Goal: Information Seeking & Learning: Learn about a topic

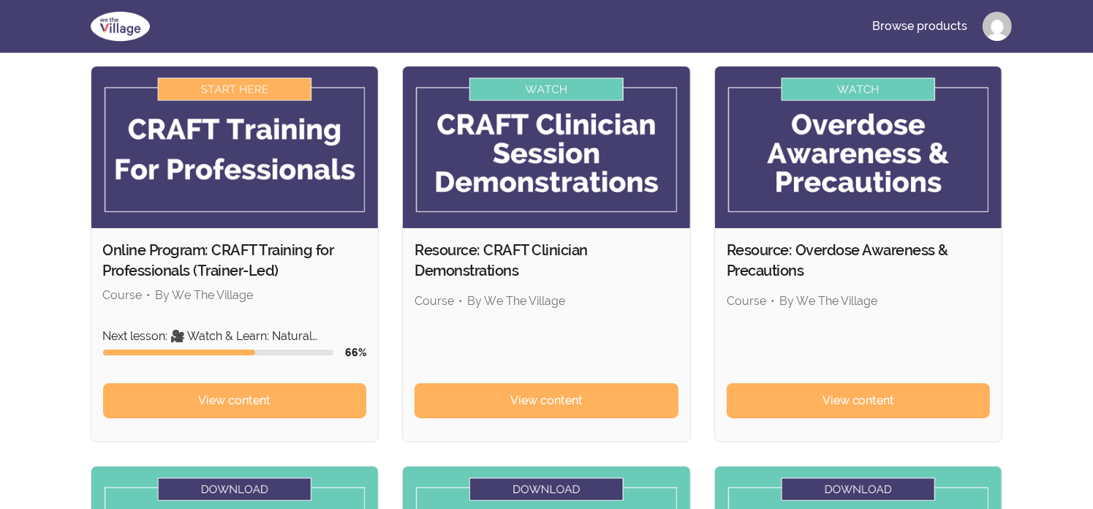
scroll to position [117, 0]
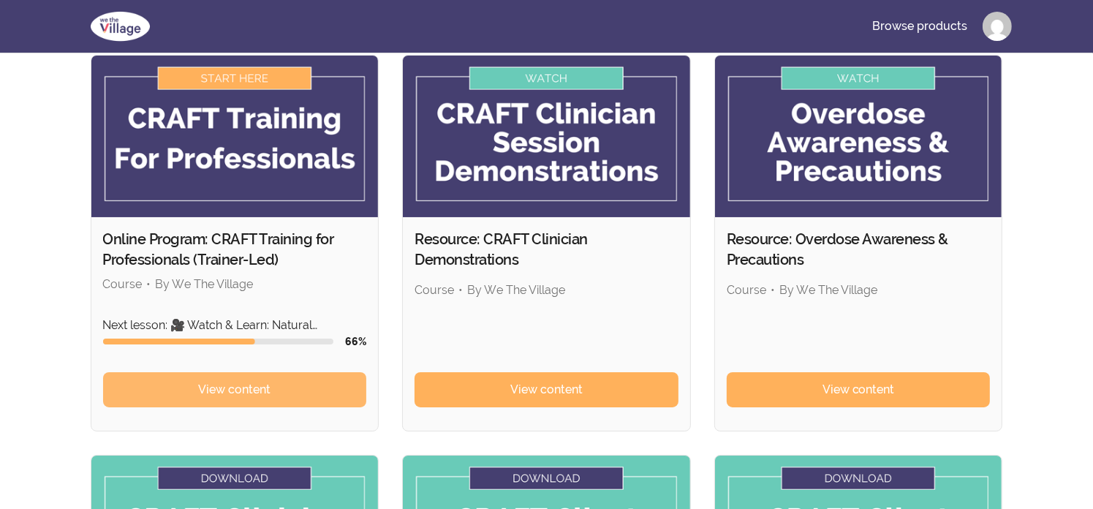
click at [277, 376] on link "View content" at bounding box center [235, 389] width 264 height 35
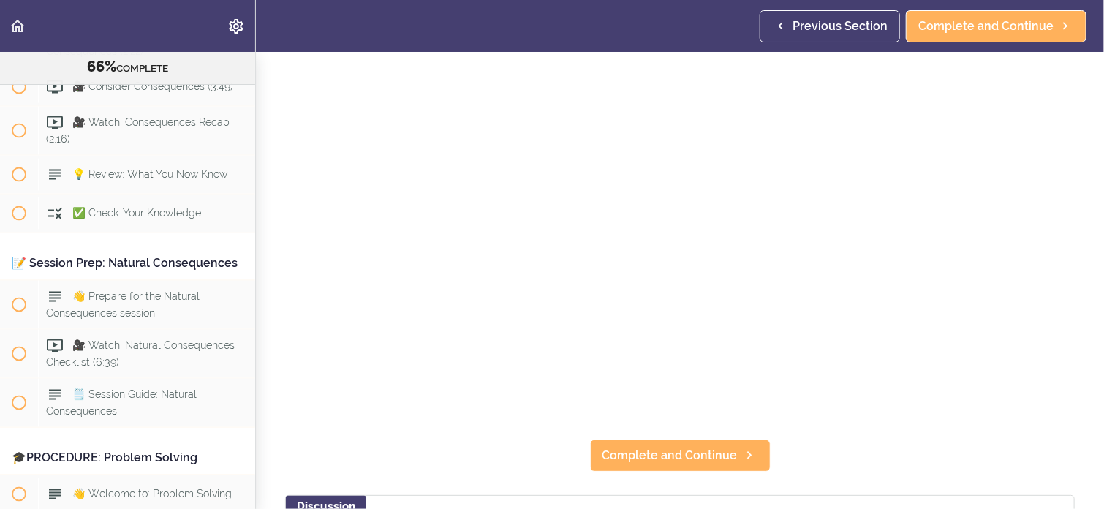
scroll to position [175, 0]
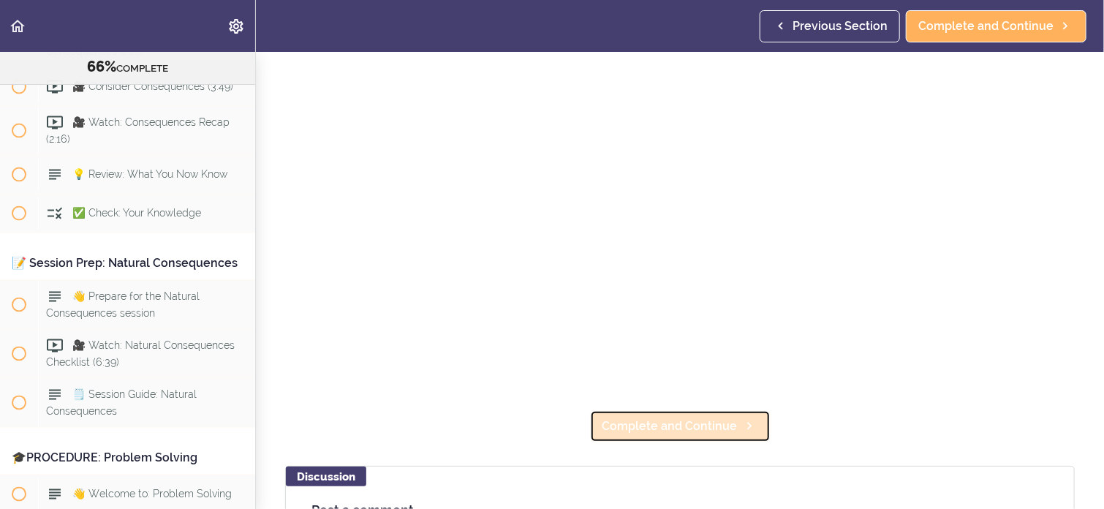
click at [644, 423] on span "Complete and Continue" at bounding box center [669, 426] width 135 height 18
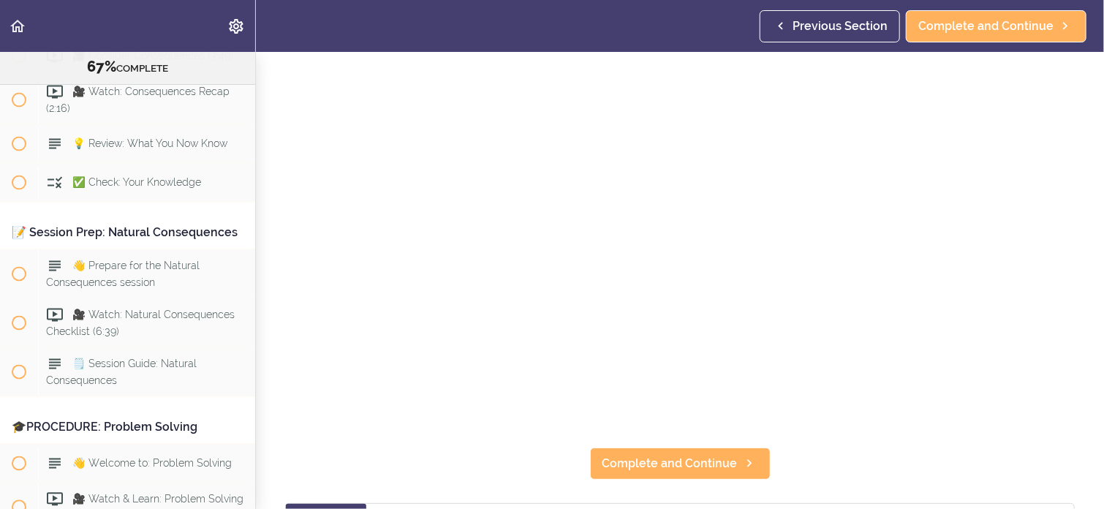
scroll to position [146, 0]
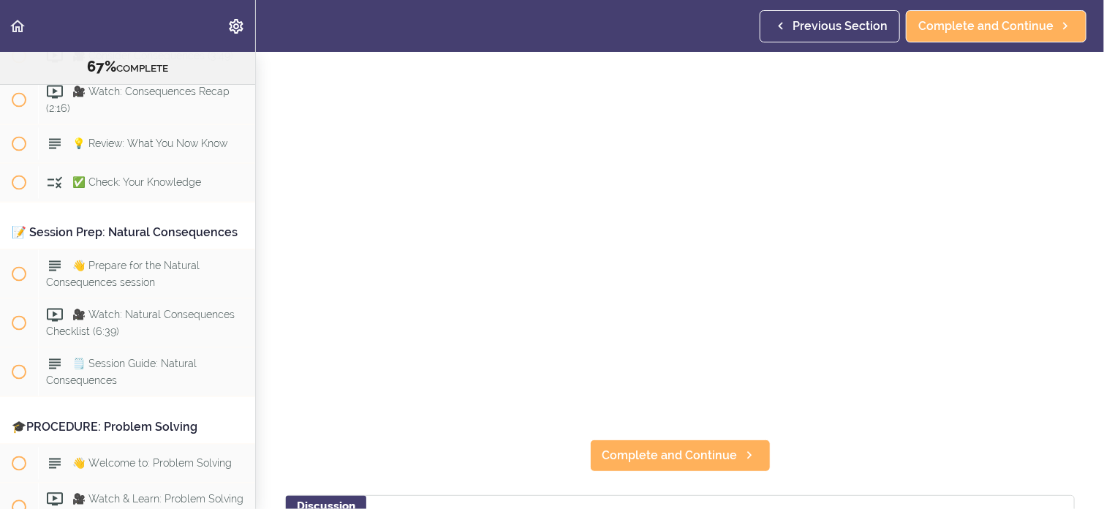
click at [801, 461] on section "Online Program: CRAFT Training for Professionals (Trainer-Led) 67% COMPLETE 📜In…" at bounding box center [552, 280] width 1104 height 457
click at [707, 448] on span "Complete and Continue" at bounding box center [669, 456] width 135 height 18
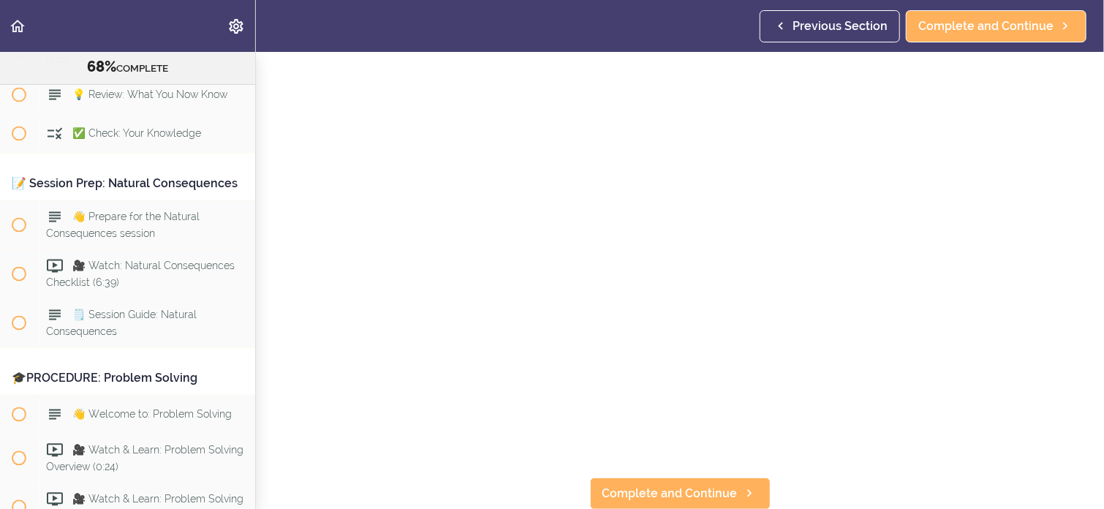
scroll to position [126, 0]
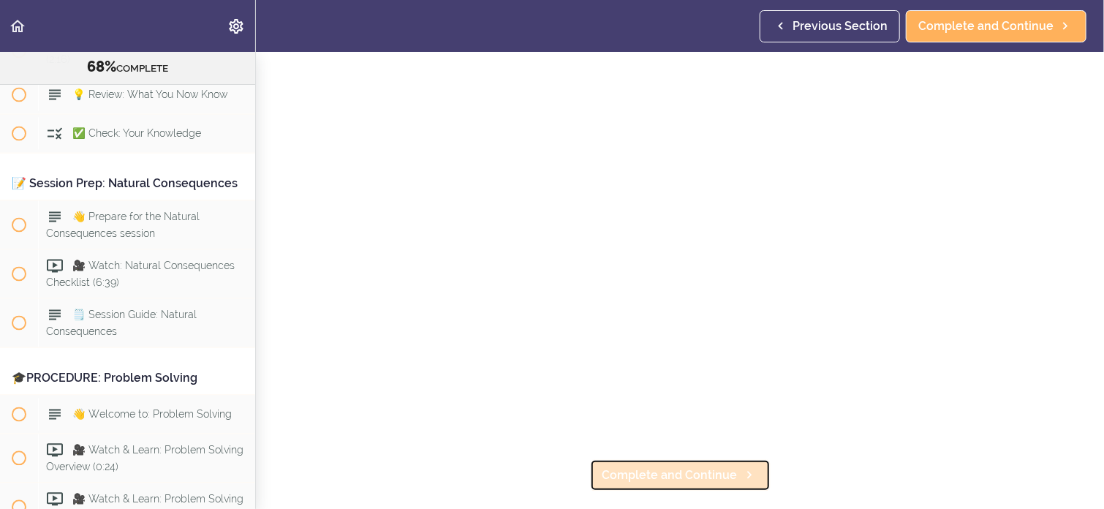
click at [685, 468] on span "Complete and Continue" at bounding box center [669, 475] width 135 height 18
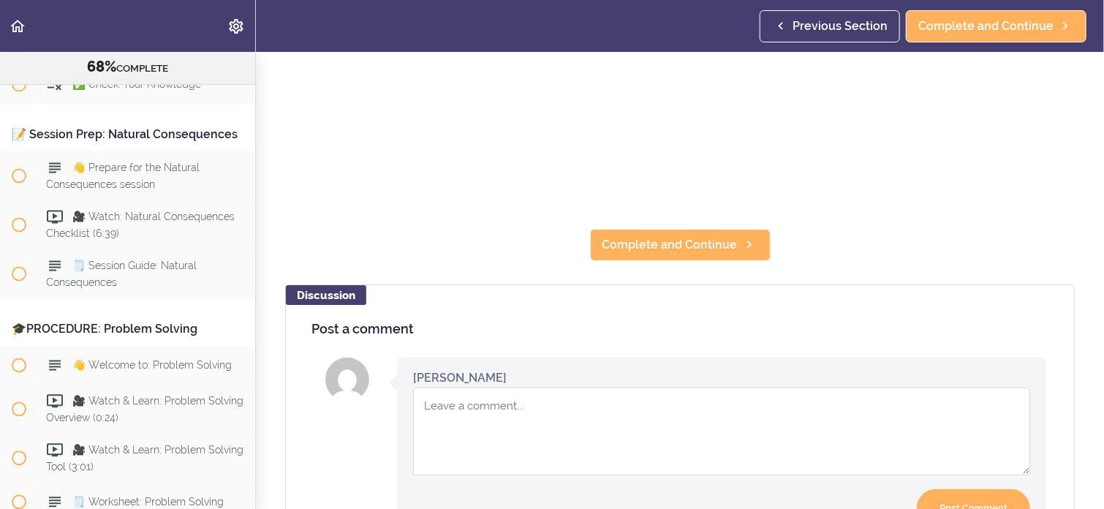
scroll to position [360, 0]
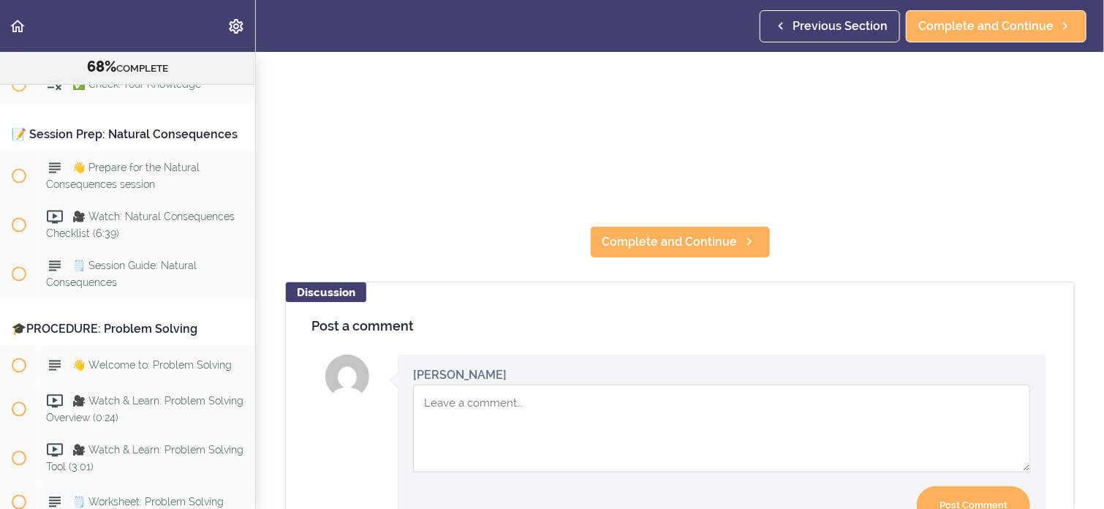
click at [466, 398] on textarea "Comment box" at bounding box center [721, 428] width 617 height 88
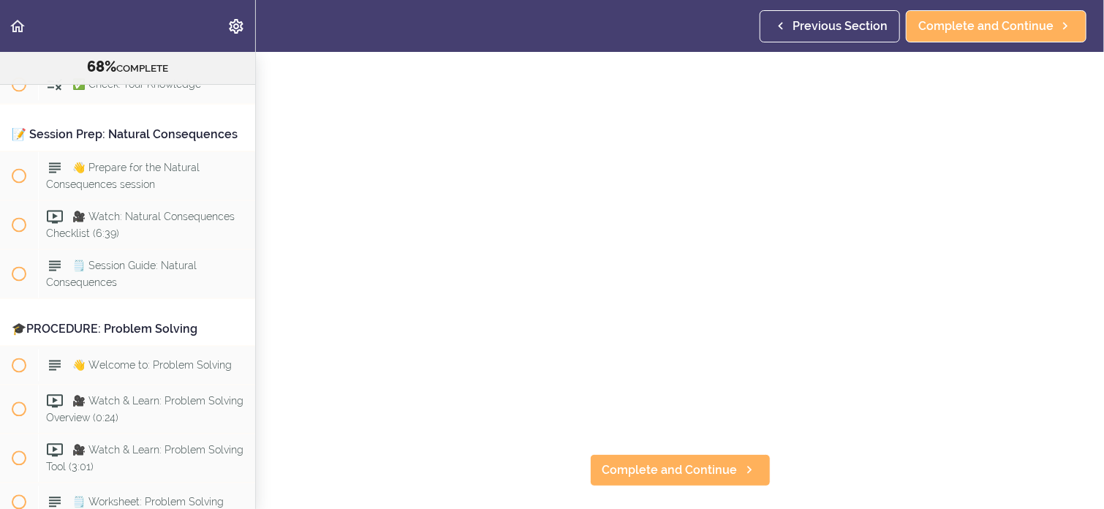
scroll to position [126, 0]
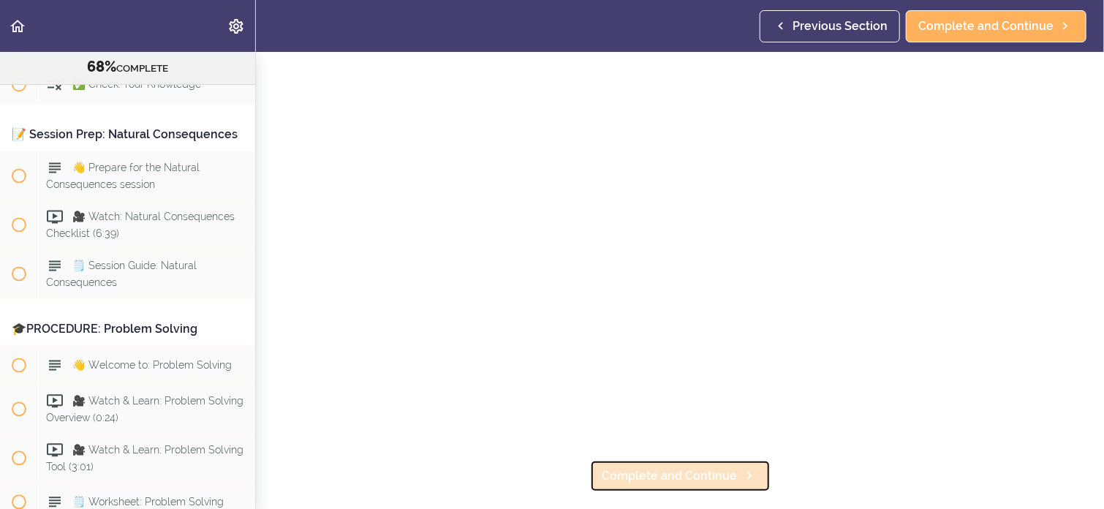
click at [659, 470] on span "Complete and Continue" at bounding box center [669, 476] width 135 height 18
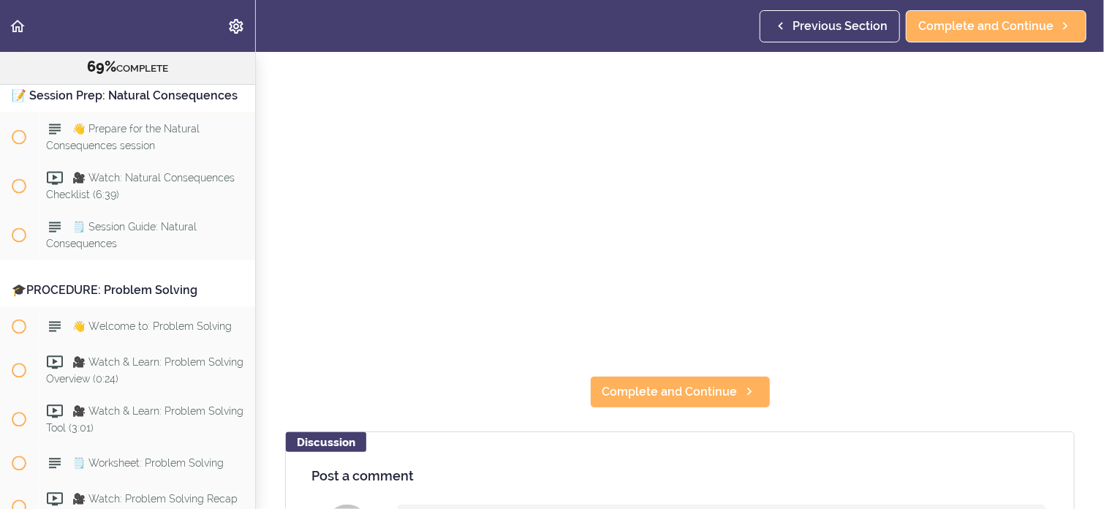
scroll to position [205, 0]
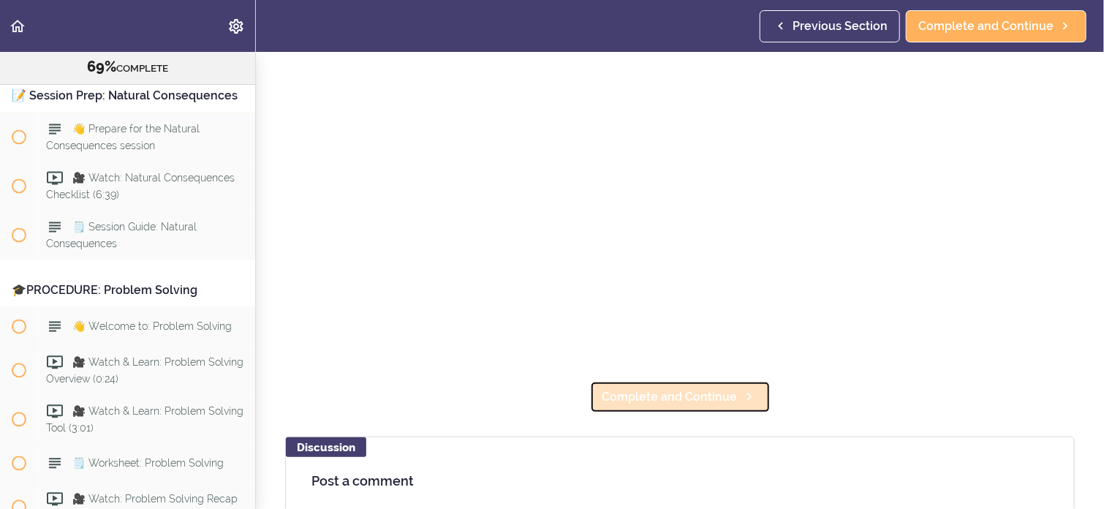
click at [691, 388] on span "Complete and Continue" at bounding box center [669, 397] width 135 height 18
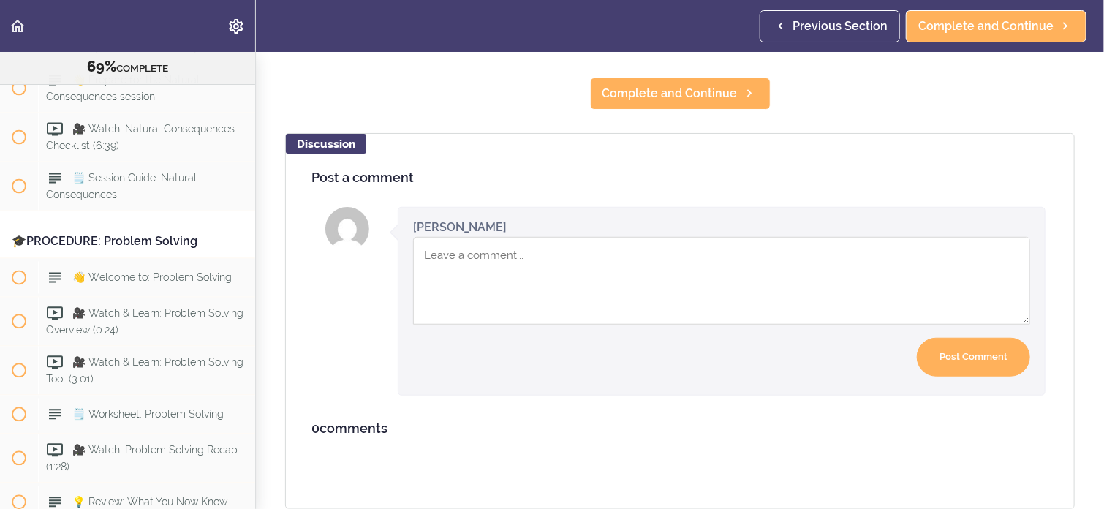
scroll to position [494, 0]
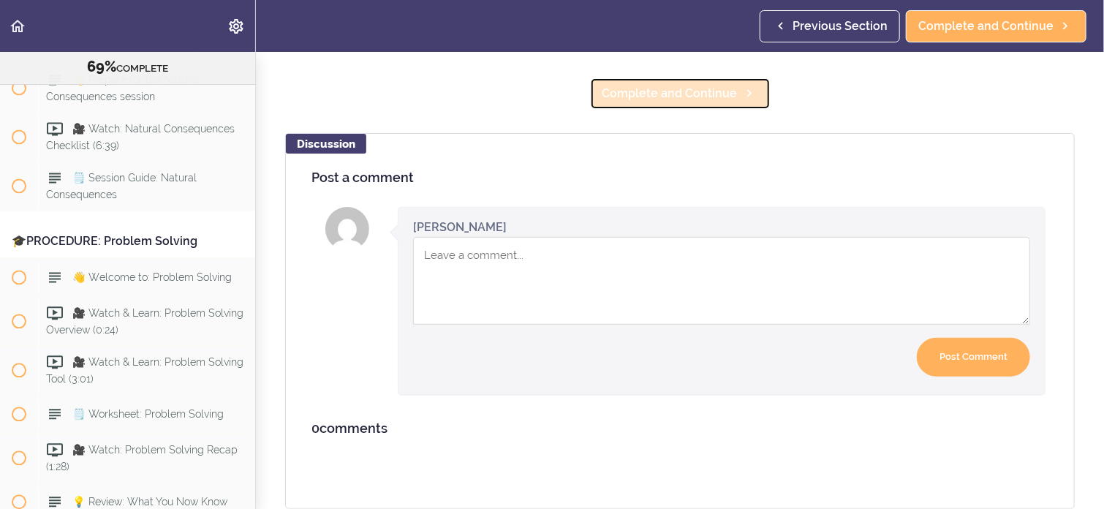
click at [675, 85] on span "Complete and Continue" at bounding box center [669, 94] width 135 height 18
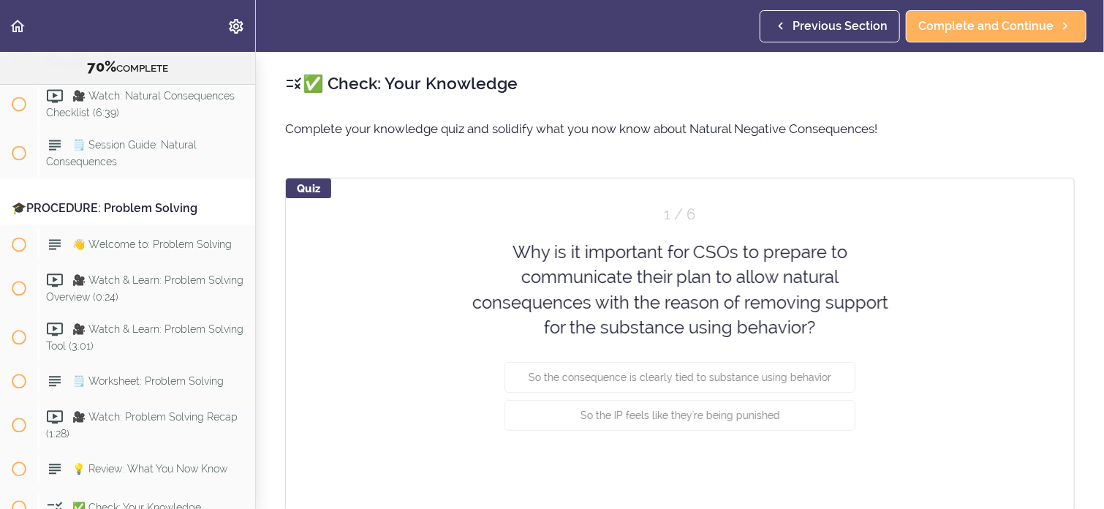
scroll to position [7038, 0]
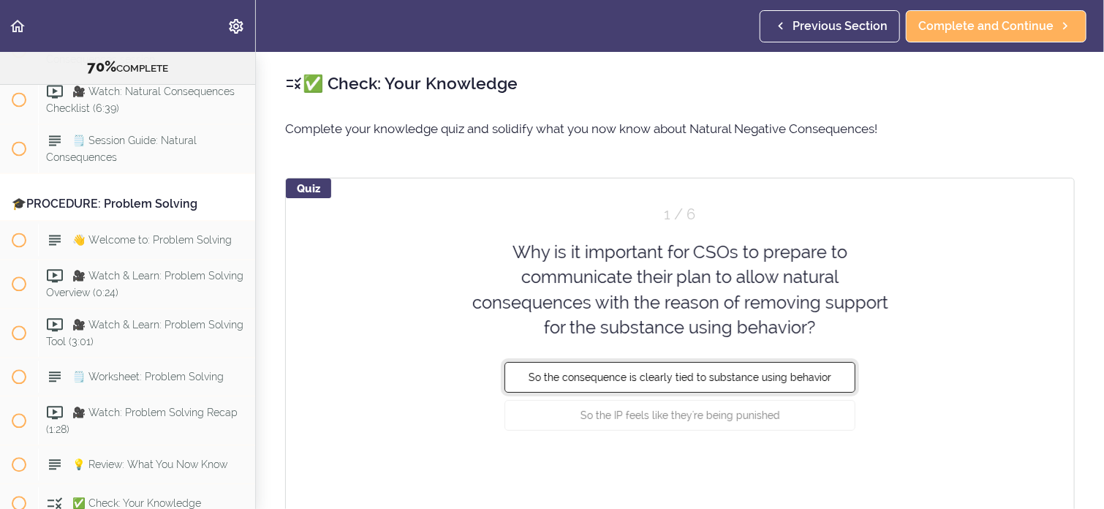
click at [789, 373] on span "So the consequence is clearly tied to substance using behavior" at bounding box center [679, 377] width 303 height 12
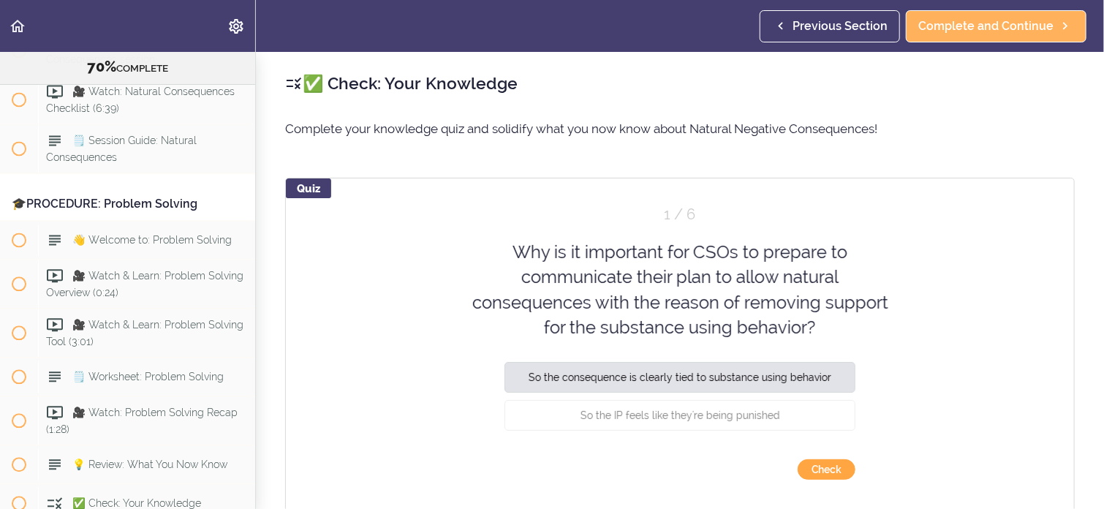
click at [819, 469] on button "Check" at bounding box center [826, 469] width 58 height 20
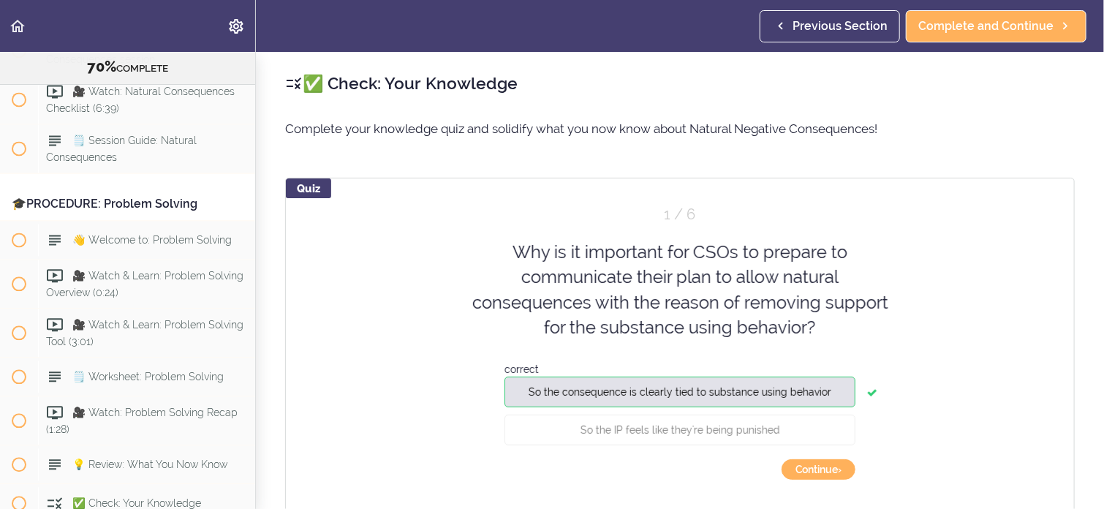
click at [1092, 488] on div "✅ Check: Your Knowledge Complete your knowledge quiz and solidify what you now …" at bounding box center [680, 280] width 848 height 457
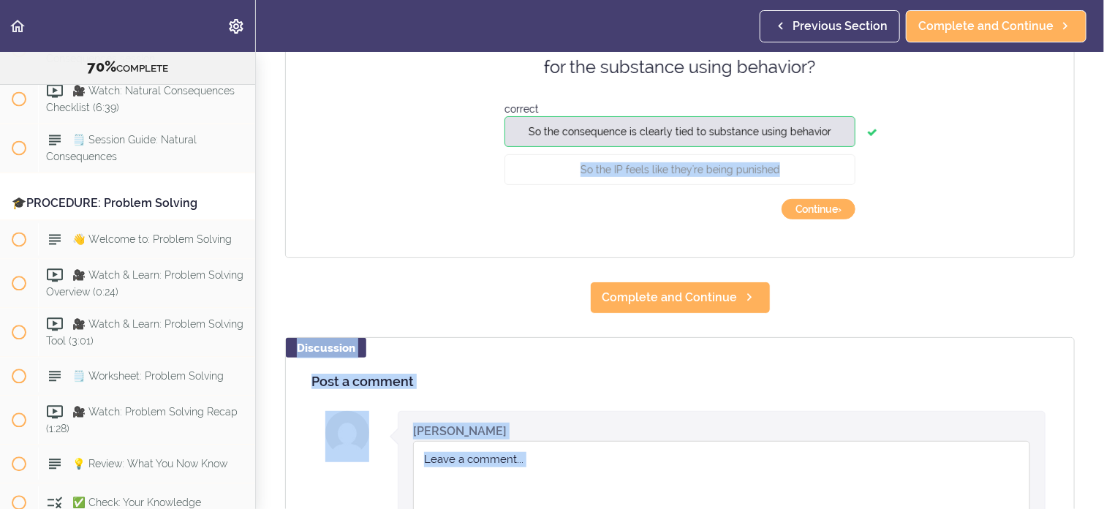
scroll to position [278, 0]
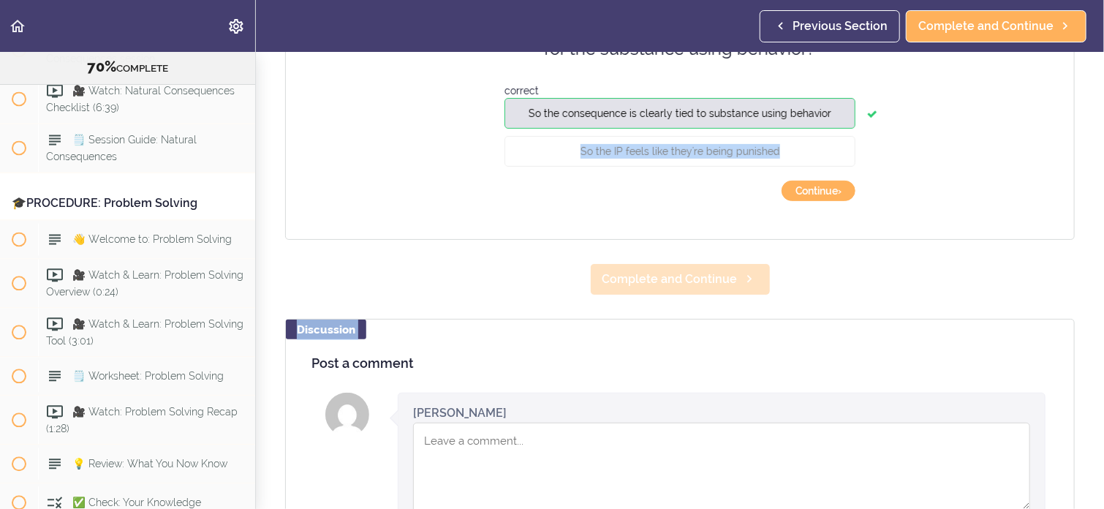
drag, startPoint x: 1092, startPoint y: 488, endPoint x: 731, endPoint y: 273, distance: 420.5
click at [731, 230] on div "✅ Check: Your Knowledge Complete your knowledge quiz and solidify what you now …" at bounding box center [680, 1] width 848 height 457
click at [683, 284] on span "Complete and Continue" at bounding box center [669, 279] width 135 height 18
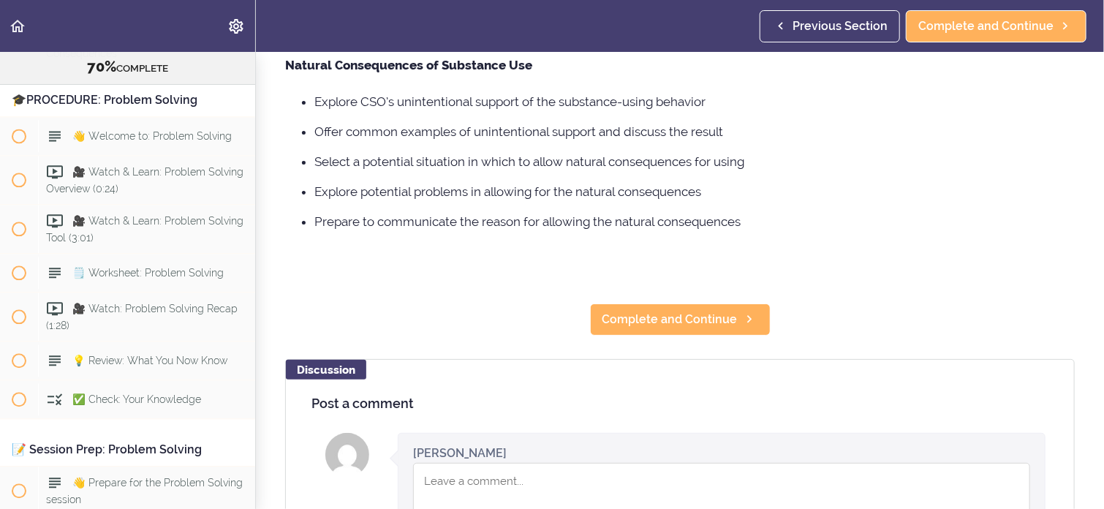
scroll to position [234, 0]
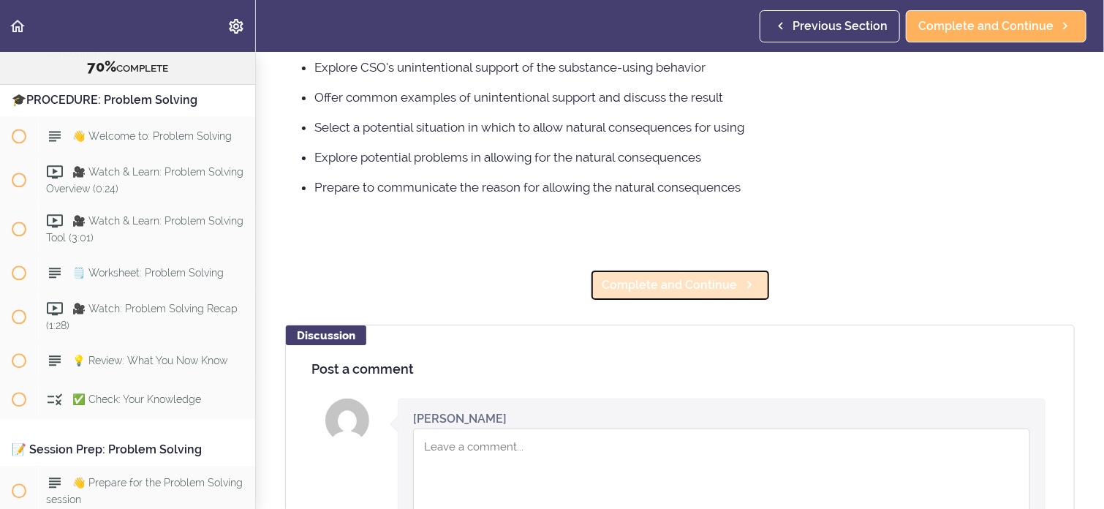
click at [643, 287] on span "Complete and Continue" at bounding box center [669, 285] width 135 height 18
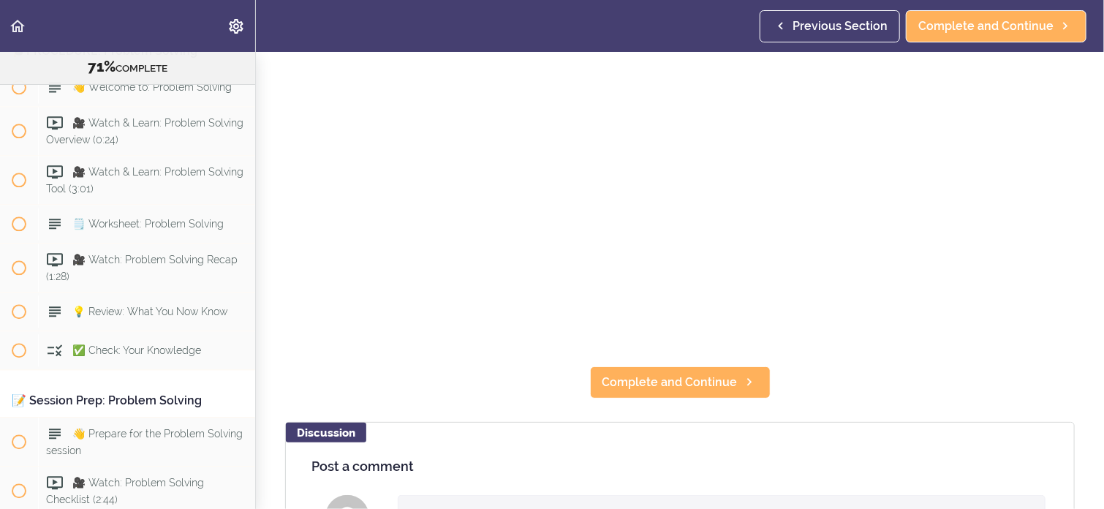
scroll to position [205, 0]
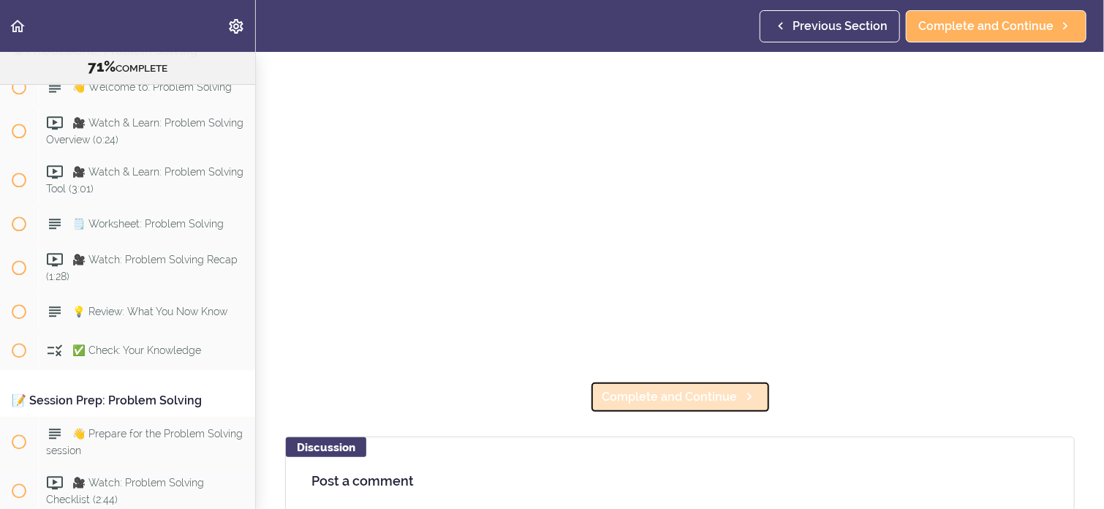
click at [698, 394] on span "Complete and Continue" at bounding box center [669, 397] width 135 height 18
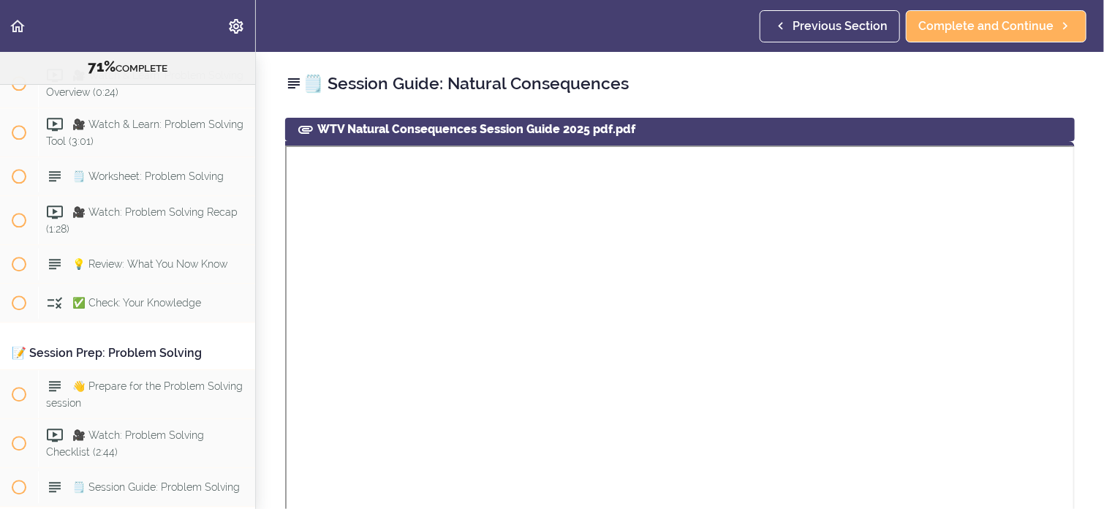
scroll to position [7240, 0]
click at [1066, 495] on div "WTV Natural Consequences Session Guide 2025 pdf.pdf" at bounding box center [679, 465] width 811 height 694
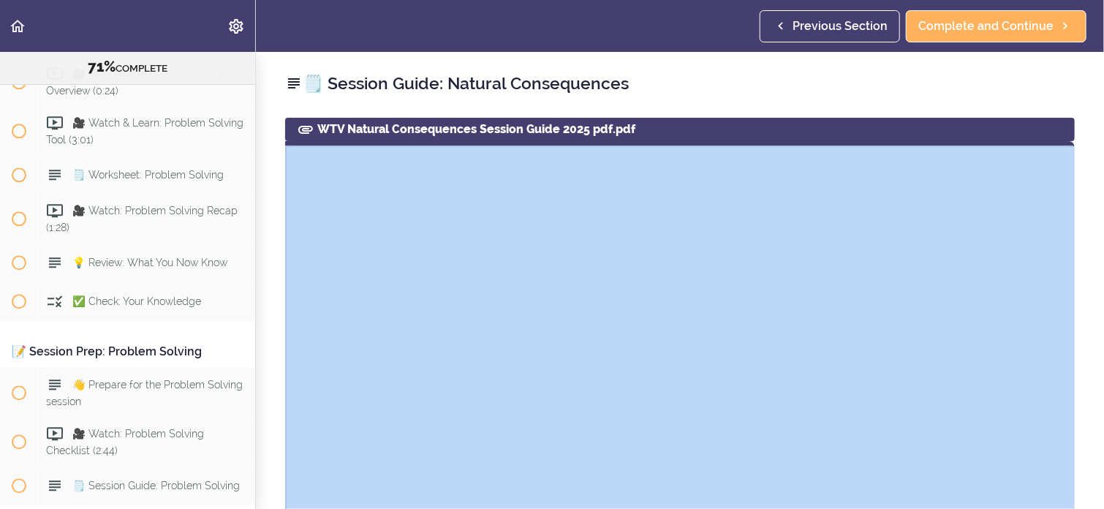
click at [1066, 495] on div "WTV Natural Consequences Session Guide 2025 pdf.pdf" at bounding box center [679, 465] width 811 height 694
click at [1083, 467] on div "🗒️ Session Guide: Natural Consequences WTV Natural Consequences Session Guide 2…" at bounding box center [680, 280] width 848 height 457
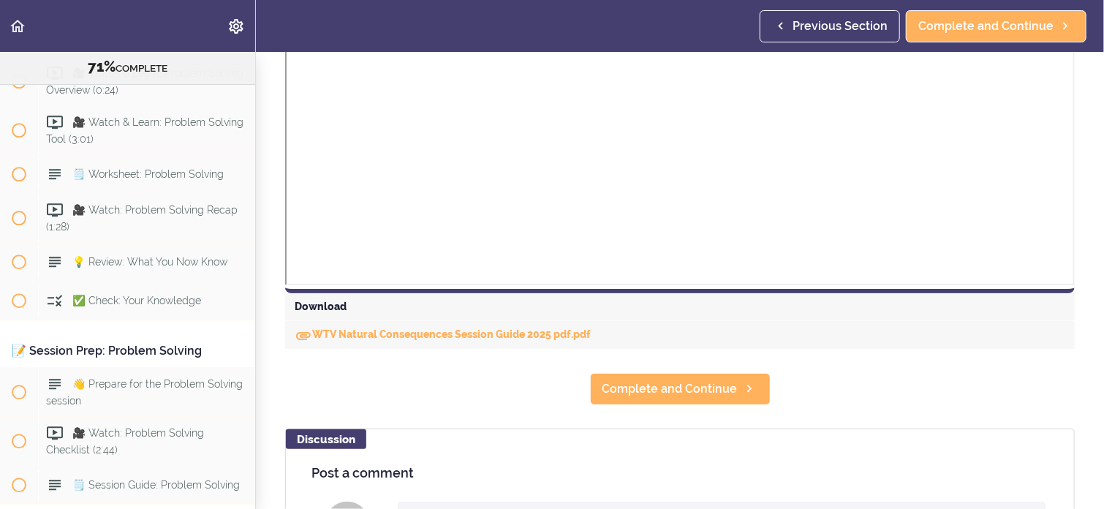
scroll to position [526, 0]
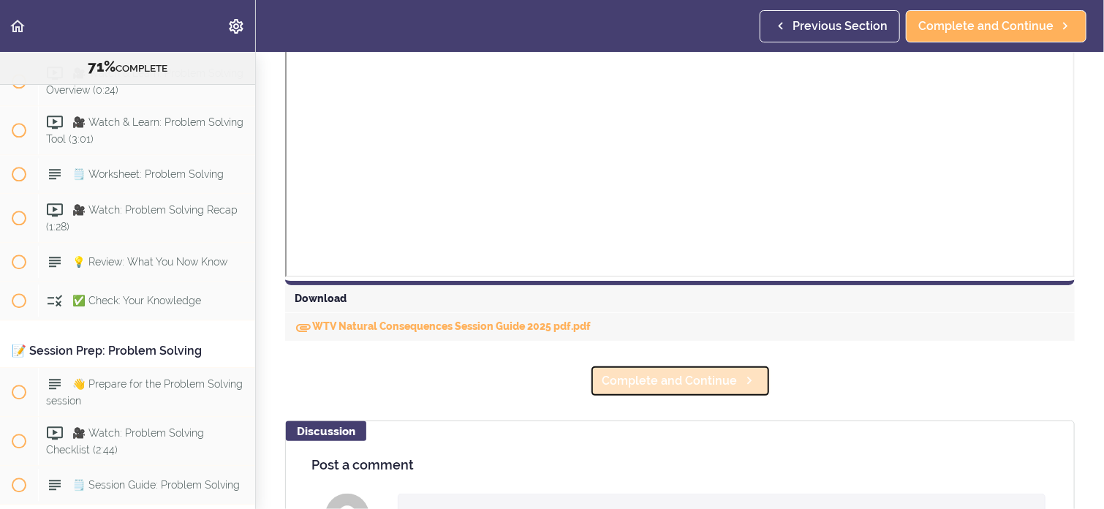
click at [648, 382] on span "Complete and Continue" at bounding box center [669, 381] width 135 height 18
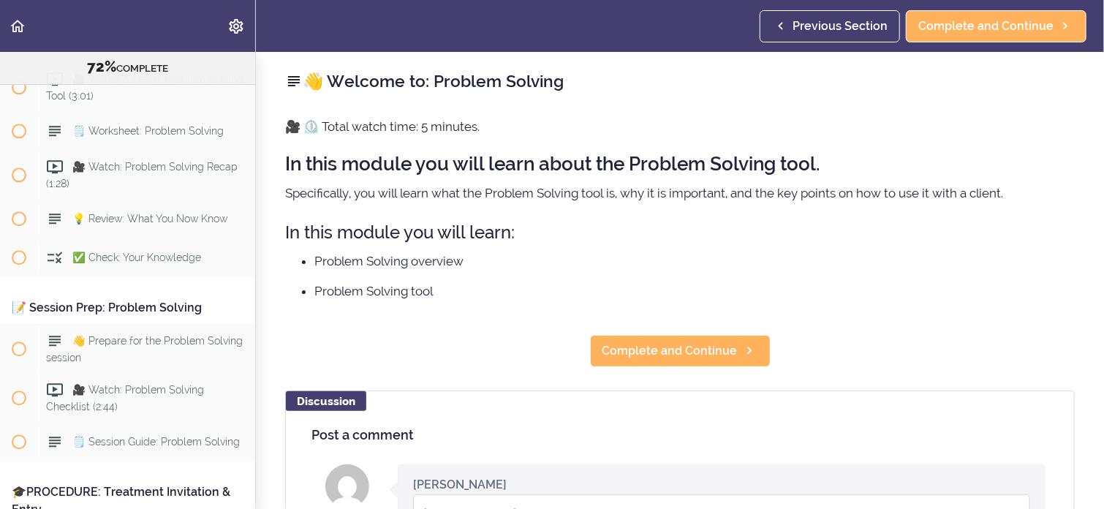
scroll to position [7337, 0]
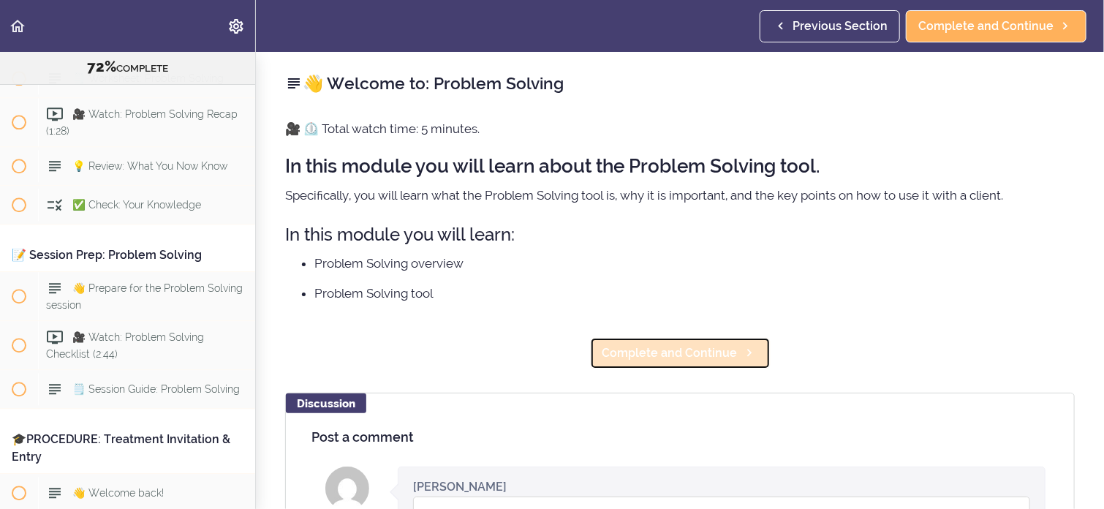
click at [667, 353] on span "Complete and Continue" at bounding box center [669, 353] width 135 height 18
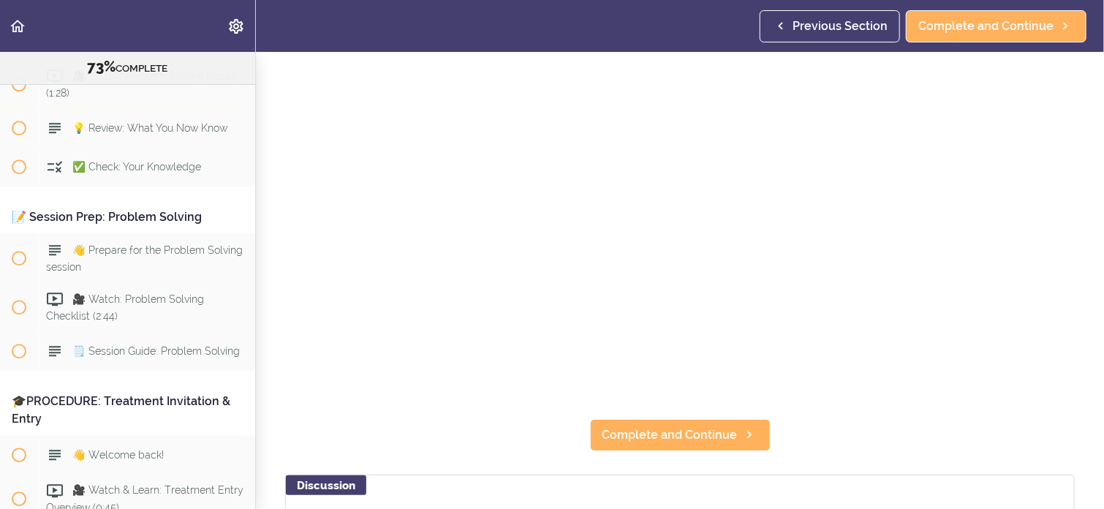
scroll to position [175, 0]
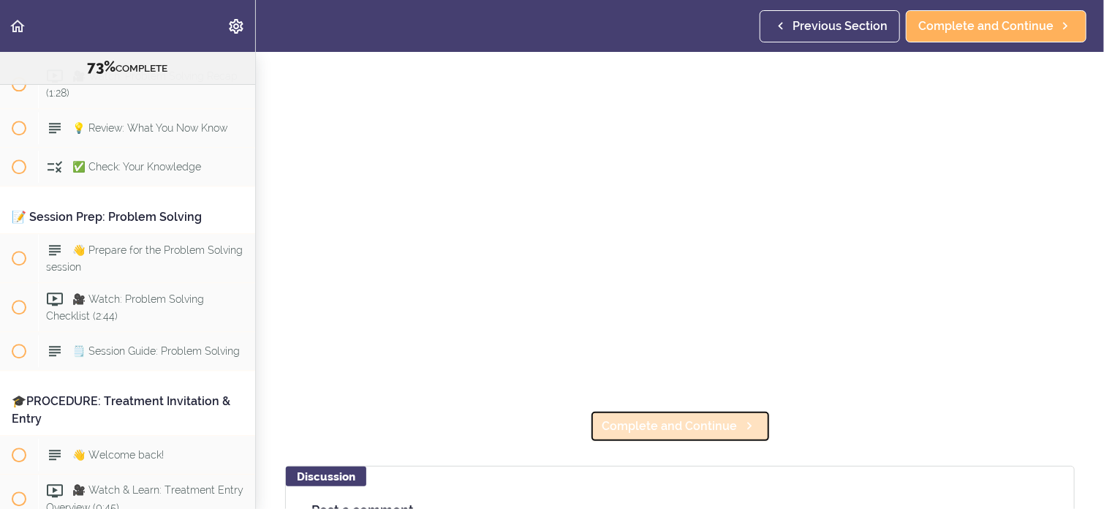
click at [652, 429] on link "Complete and Continue" at bounding box center [680, 426] width 181 height 32
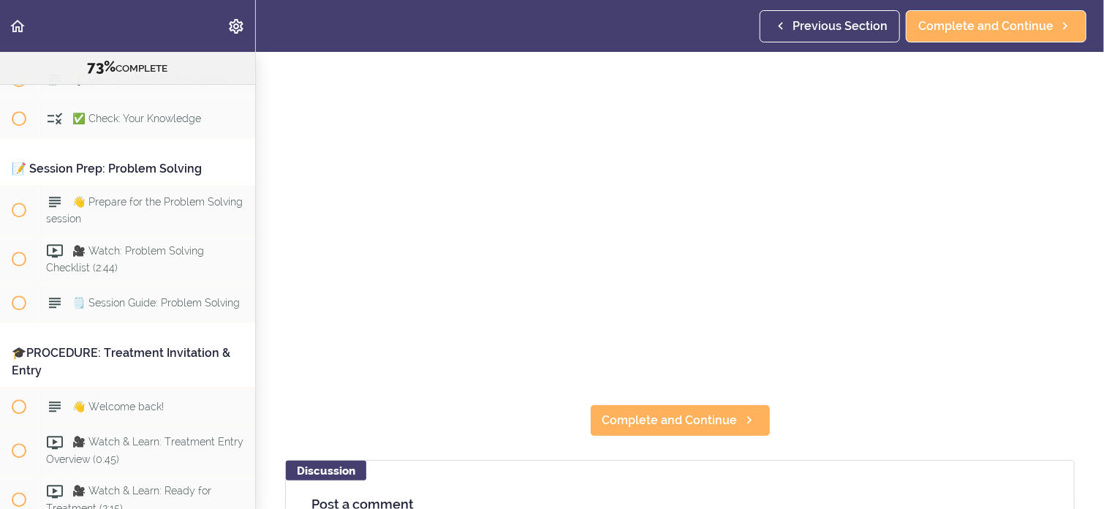
scroll to position [205, 0]
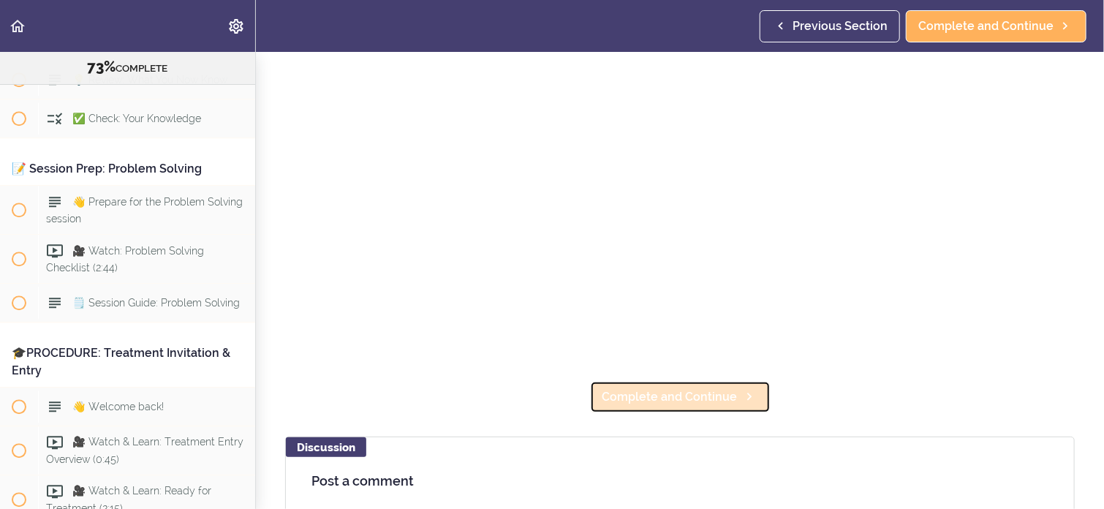
click at [669, 388] on span "Complete and Continue" at bounding box center [669, 397] width 135 height 18
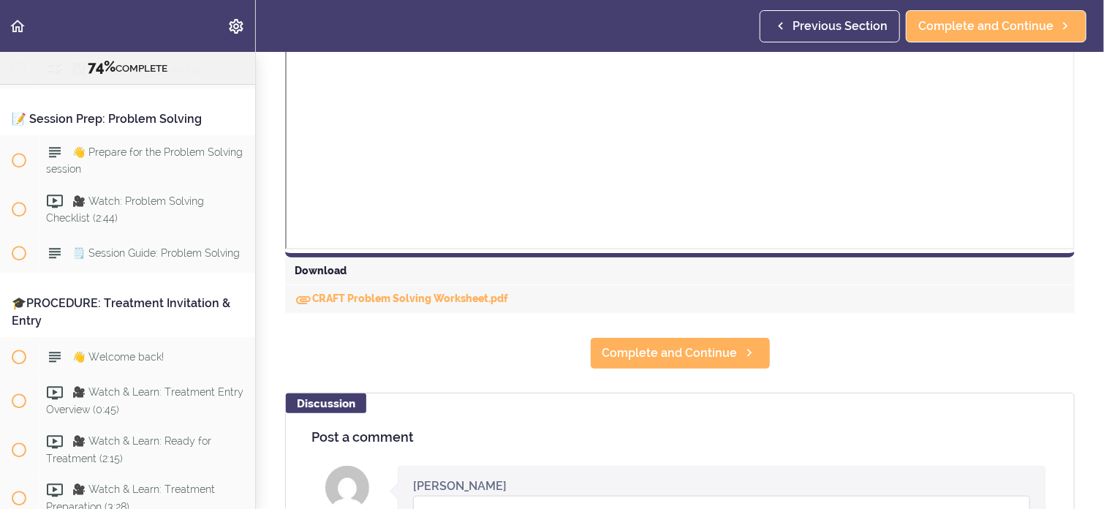
scroll to position [555, 0]
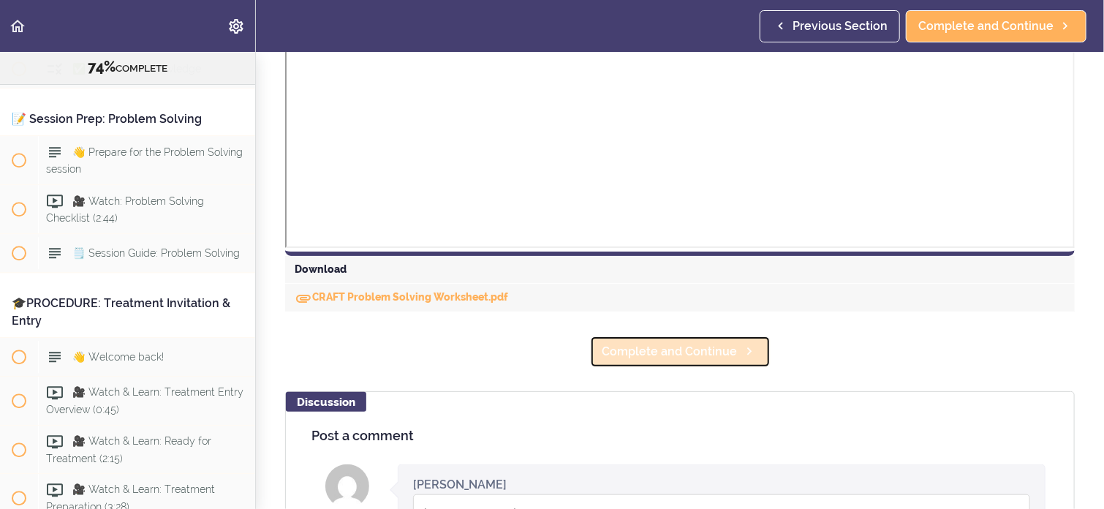
click at [682, 359] on span "Complete and Continue" at bounding box center [669, 352] width 135 height 18
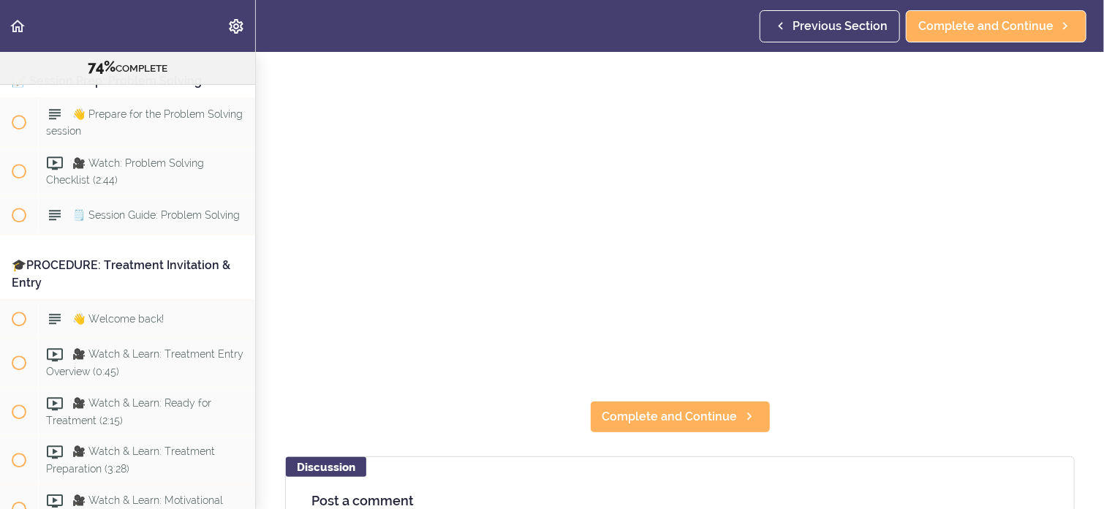
scroll to position [512, 0]
